Goal: Information Seeking & Learning: Learn about a topic

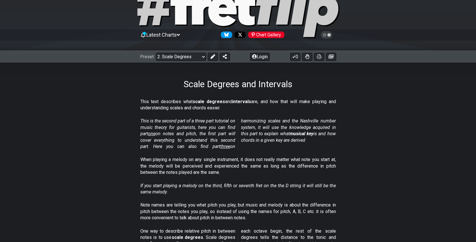
scroll to position [41, 0]
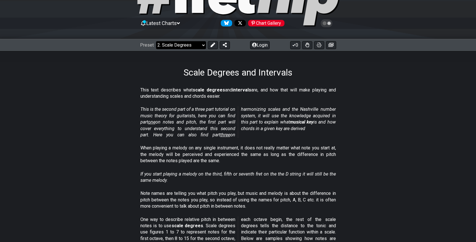
click at [199, 45] on select "Welcome to #fretflip! Initial Preset Custom Preset Minor Pentatonic Major Penta…" at bounding box center [181, 45] width 50 height 8
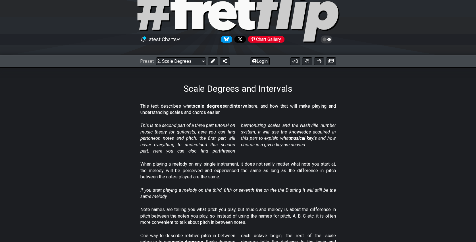
scroll to position [0, 0]
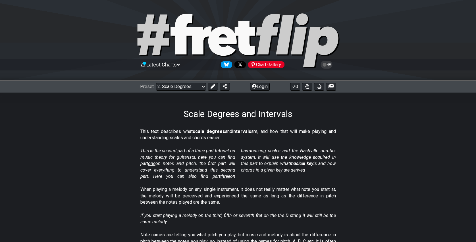
click at [257, 65] on div "Chart Gallery" at bounding box center [266, 64] width 36 height 7
click at [171, 40] on icon at bounding box center [238, 40] width 204 height 57
select select "/welcome"
select select "C"
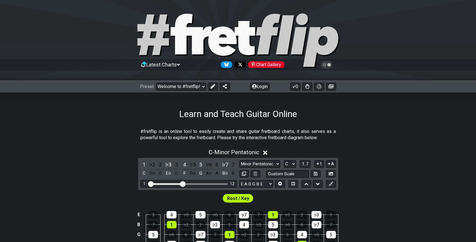
click at [171, 40] on icon at bounding box center [238, 40] width 204 height 57
click at [202, 40] on icon at bounding box center [202, 40] width 20 height 28
click at [230, 66] on div "Follow #fretflip at Bluesky" at bounding box center [226, 64] width 11 height 7
click at [203, 88] on select "Welcome to #fretflip! Initial Preset Custom Preset Minor Pentatonic Major Penta…" at bounding box center [181, 87] width 50 height 8
select select "/welcome"
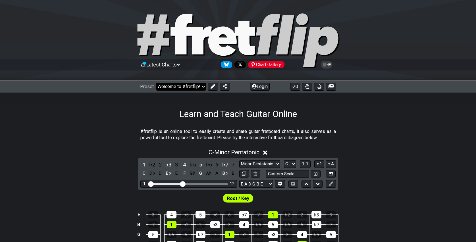
click at [156, 83] on select "Welcome to #fretflip! Initial Preset Custom Preset Minor Pentatonic Major Penta…" at bounding box center [181, 87] width 50 height 8
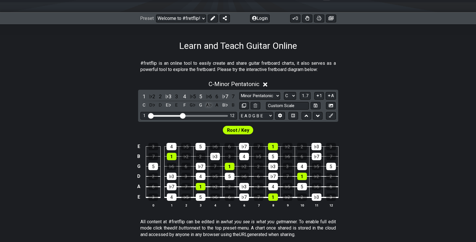
scroll to position [69, 0]
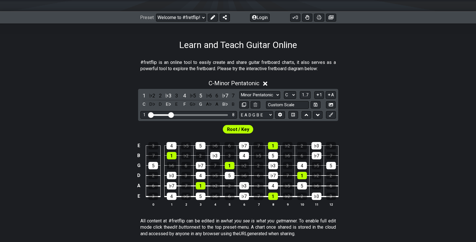
drag, startPoint x: 182, startPoint y: 114, endPoint x: 172, endPoint y: 114, distance: 9.7
click at [172, 114] on input "Visible fret range" at bounding box center [188, 114] width 81 height 0
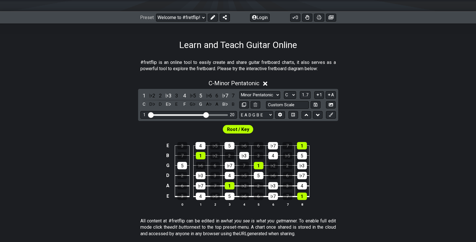
drag, startPoint x: 172, startPoint y: 114, endPoint x: 207, endPoint y: 113, distance: 34.7
click at [207, 114] on input "Visible fret range" at bounding box center [188, 114] width 81 height 0
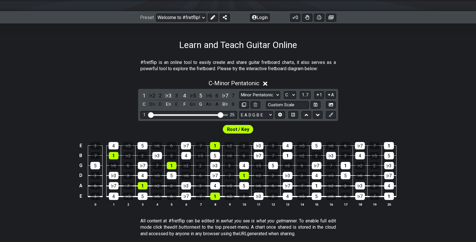
drag, startPoint x: 207, startPoint y: 113, endPoint x: 219, endPoint y: 112, distance: 12.8
click at [219, 114] on input "Visible fret range" at bounding box center [188, 114] width 81 height 0
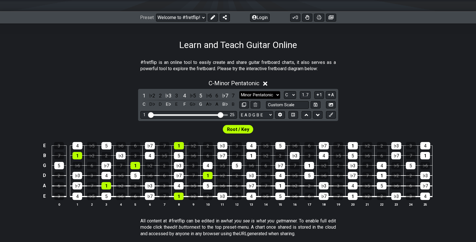
click at [273, 91] on select "Minor Pentatonic Click to edit Minor Pentatonic Major Pentatonic Minor Blues Ma…" at bounding box center [259, 95] width 41 height 8
select select "Major Pentatonic"
click at [239, 91] on select "Minor Pentatonic Click to edit Minor Pentatonic Major Pentatonic Minor Blues Ma…" at bounding box center [259, 95] width 41 height 8
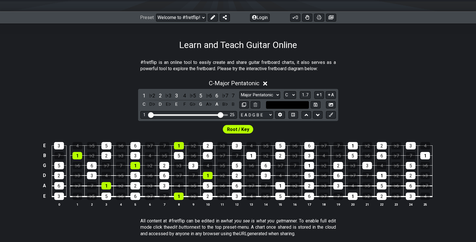
click at [289, 105] on input "text" at bounding box center [287, 105] width 43 height 8
type input "Custom Scale"
click at [267, 116] on select "E A D G B E E A D G B E E A D G B E B E A D F♯ B A D G C E A D A D G B E E♭ A♭ …" at bounding box center [256, 115] width 34 height 8
click at [239, 111] on select "E A D G B E E A D G B E E A D G B E B E A D F♯ B A D G C E A D A D G B E E♭ A♭ …" at bounding box center [256, 115] width 34 height 8
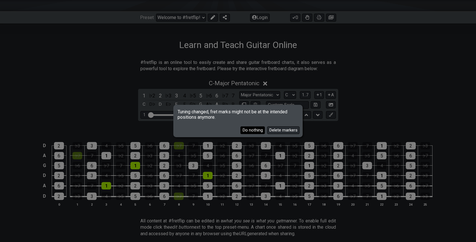
click at [263, 129] on button "Do nothing" at bounding box center [252, 130] width 24 height 8
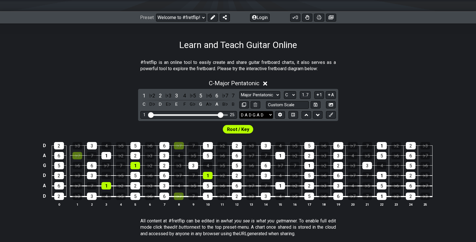
click at [271, 115] on select "E A D G B E E A D G B E E A D G B E B E A D F♯ B A D G C E A D A D G B E E♭ A♭ …" at bounding box center [256, 115] width 34 height 8
select select "E A D G B E"
click at [239, 111] on select "E A D G B E E A D G B E E A D G B E B E A D F♯ B A D G C E A D A D G B E E♭ A♭ …" at bounding box center [256, 115] width 34 height 8
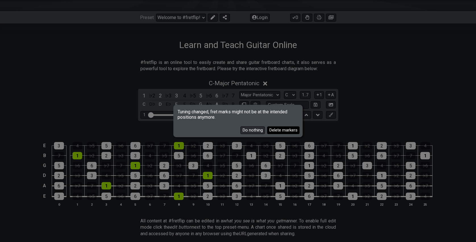
click at [273, 129] on button "Delete markers" at bounding box center [283, 130] width 32 height 8
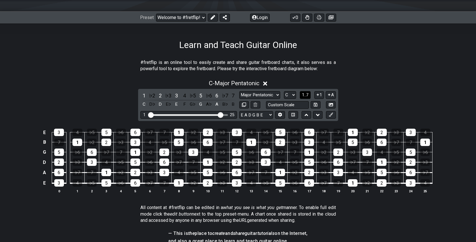
click at [301, 95] on span "1..7" at bounding box center [304, 94] width 7 height 5
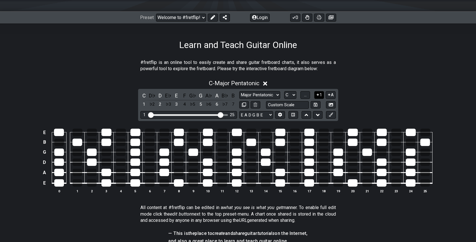
click at [321, 93] on button "1" at bounding box center [319, 95] width 10 height 8
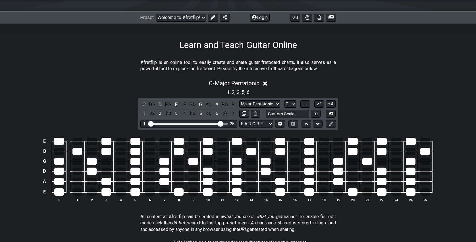
click at [213, 171] on td at bounding box center [207, 166] width 14 height 10
click at [211, 171] on div at bounding box center [208, 170] width 10 height 7
click at [207, 170] on div at bounding box center [208, 170] width 10 height 7
click at [208, 170] on div at bounding box center [208, 170] width 10 height 7
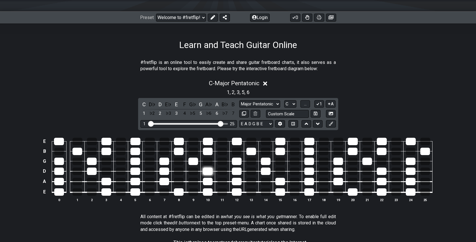
click at [208, 171] on div at bounding box center [208, 170] width 10 height 7
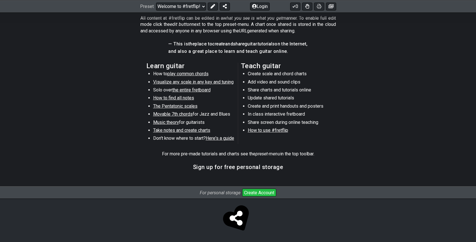
scroll to position [268, 0]
click at [223, 139] on span "Here's a guide" at bounding box center [220, 137] width 28 height 5
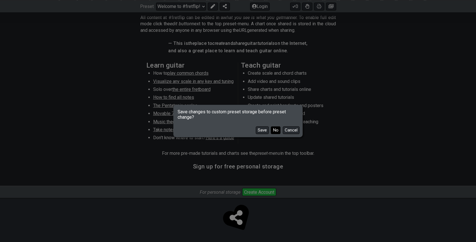
click at [273, 133] on button "No" at bounding box center [276, 130] width 10 height 8
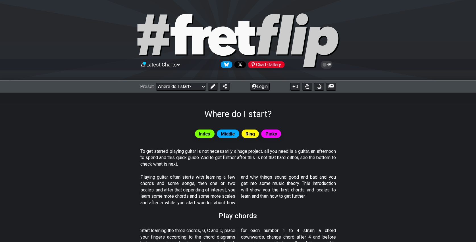
click at [231, 135] on span "Middle" at bounding box center [228, 134] width 14 height 8
click at [200, 90] on select "Welcome to #fretflip! Initial Preset Custom Preset Minor Pentatonic Major Penta…" at bounding box center [181, 87] width 50 height 8
click at [156, 83] on select "Welcome to #fretflip! Initial Preset Custom Preset Minor Pentatonic Major Penta…" at bounding box center [181, 87] width 50 height 8
select select "/find-all-notes"
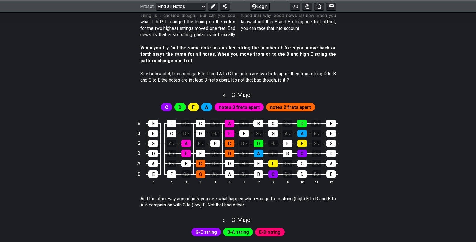
scroll to position [504, 0]
